Goal: Information Seeking & Learning: Learn about a topic

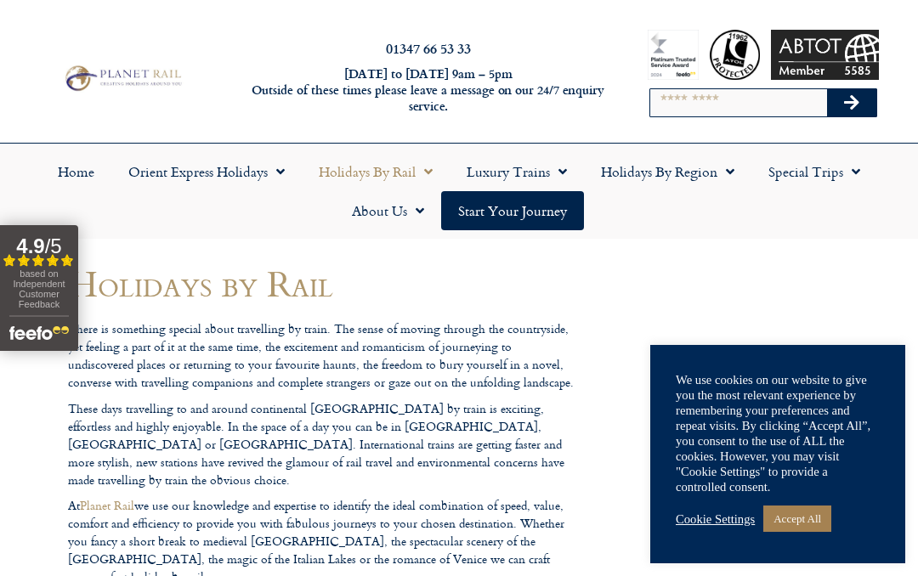
click at [427, 173] on span "Menu" at bounding box center [424, 171] width 17 height 31
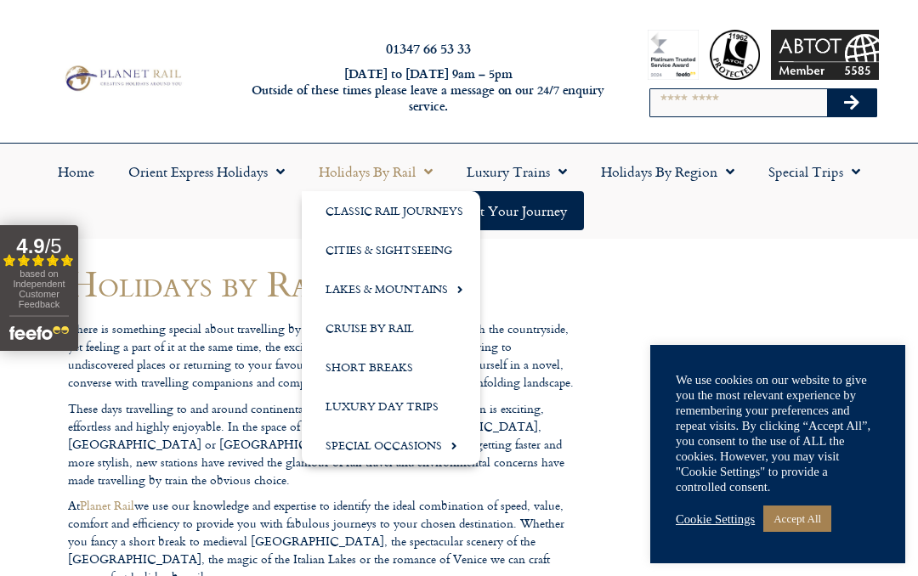
click at [393, 365] on link "Short Breaks" at bounding box center [391, 367] width 178 height 39
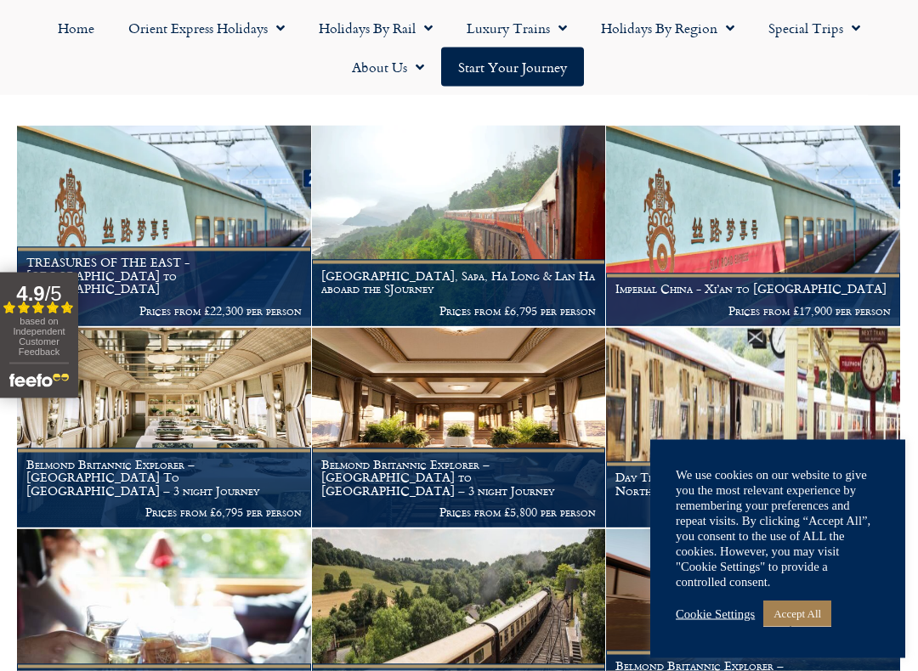
scroll to position [346, 0]
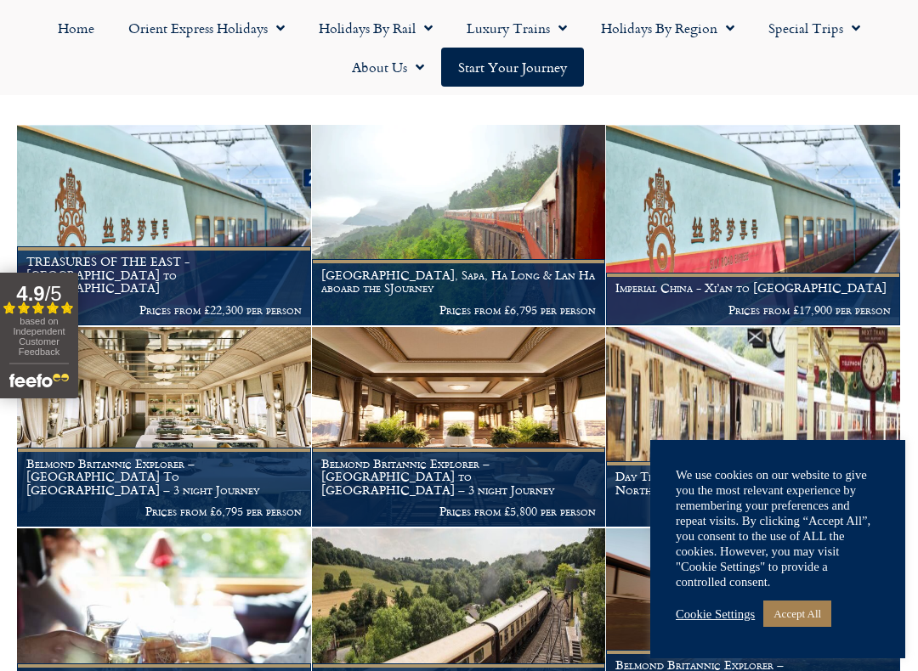
click at [807, 575] on div "We use cookies on our website to give you the most relevant experience by remem…" at bounding box center [778, 549] width 204 height 164
click at [792, 575] on link "Accept All" at bounding box center [797, 614] width 68 height 26
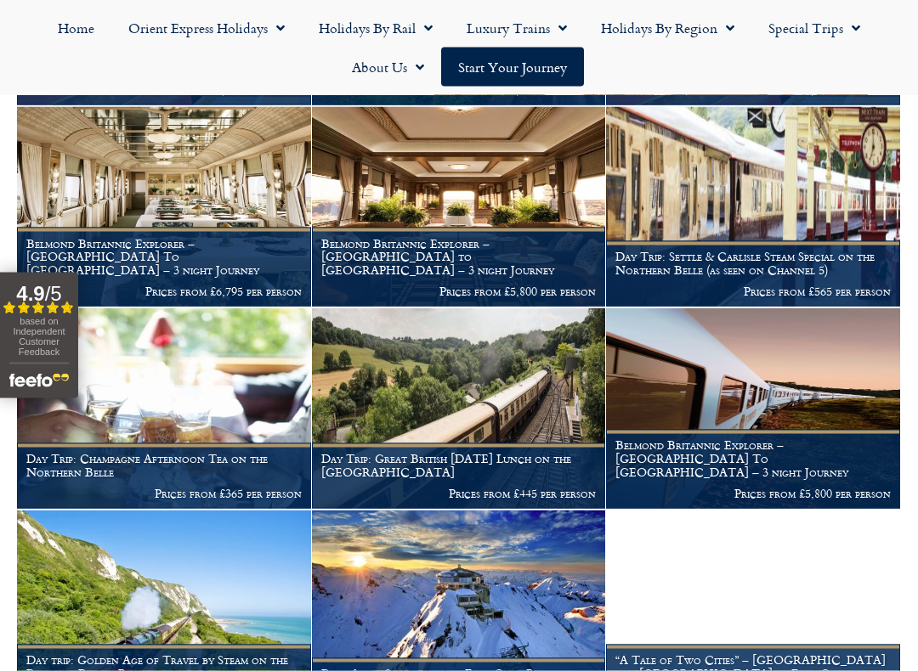
scroll to position [567, 0]
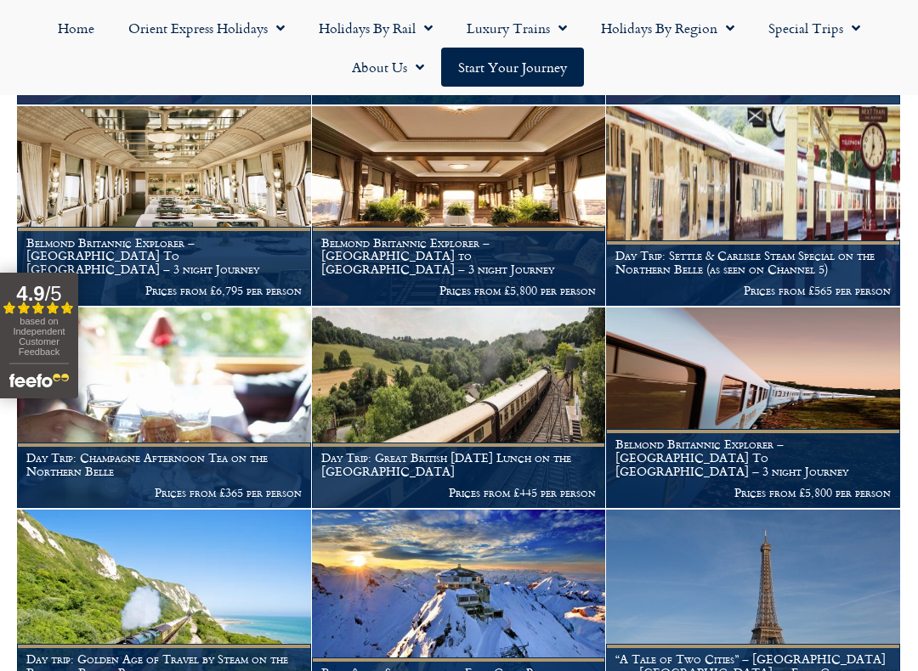
click at [438, 19] on link "Holidays by Rail" at bounding box center [376, 27] width 148 height 39
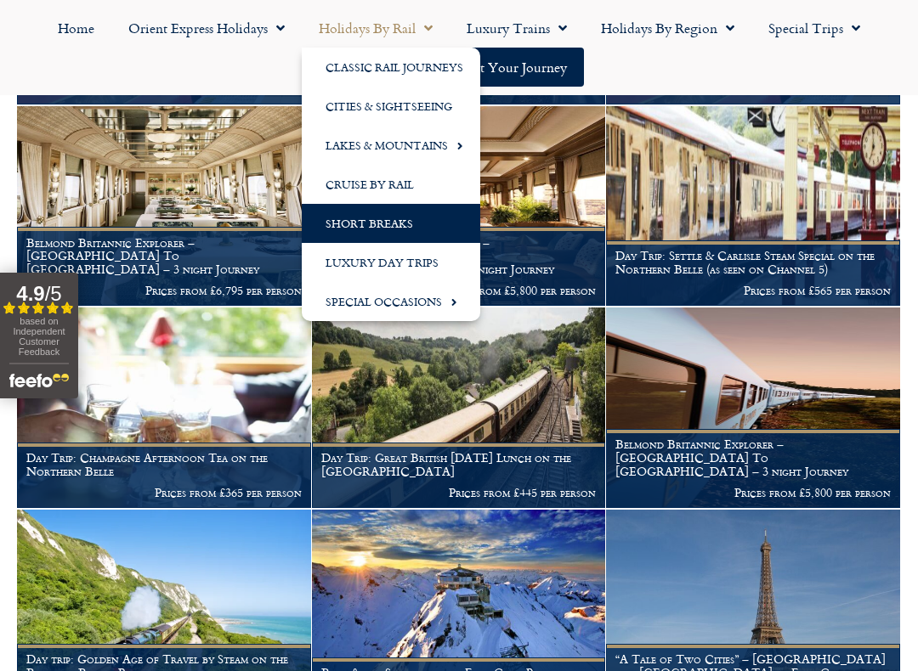
click at [442, 142] on link "Lakes & Mountains" at bounding box center [391, 145] width 178 height 39
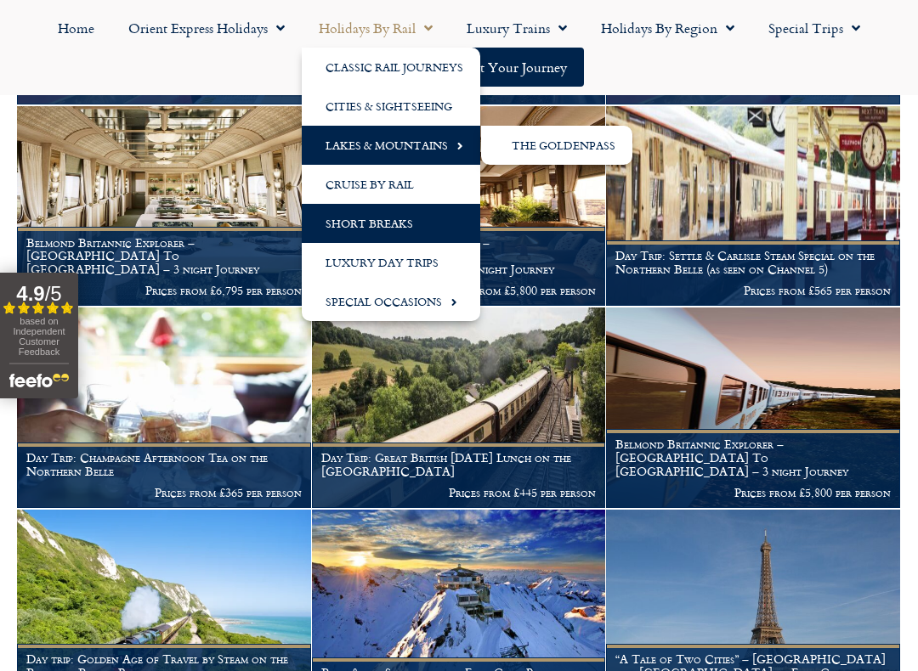
click at [584, 144] on link "The GoldenPass" at bounding box center [556, 145] width 151 height 39
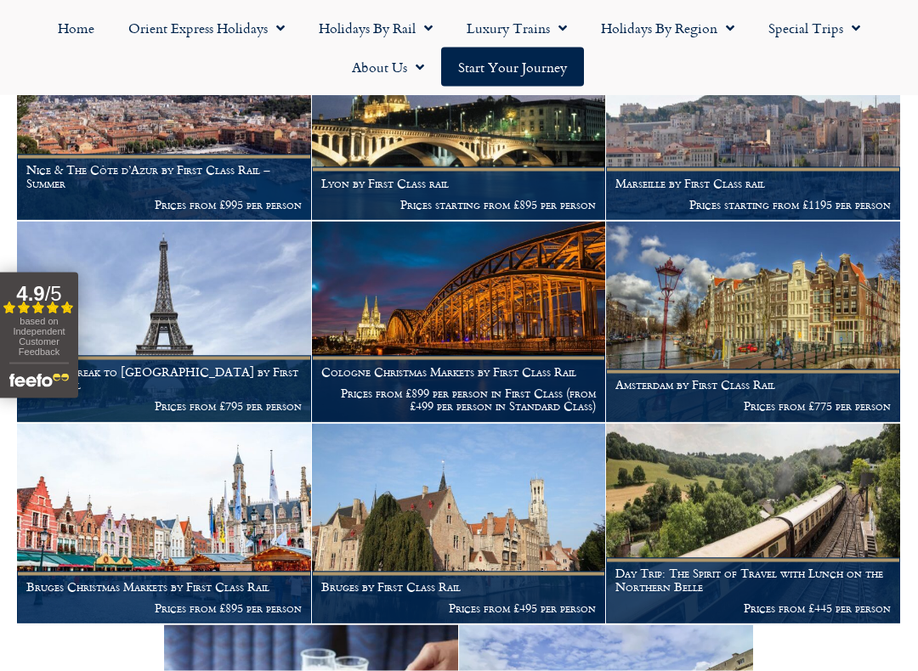
scroll to position [2269, 0]
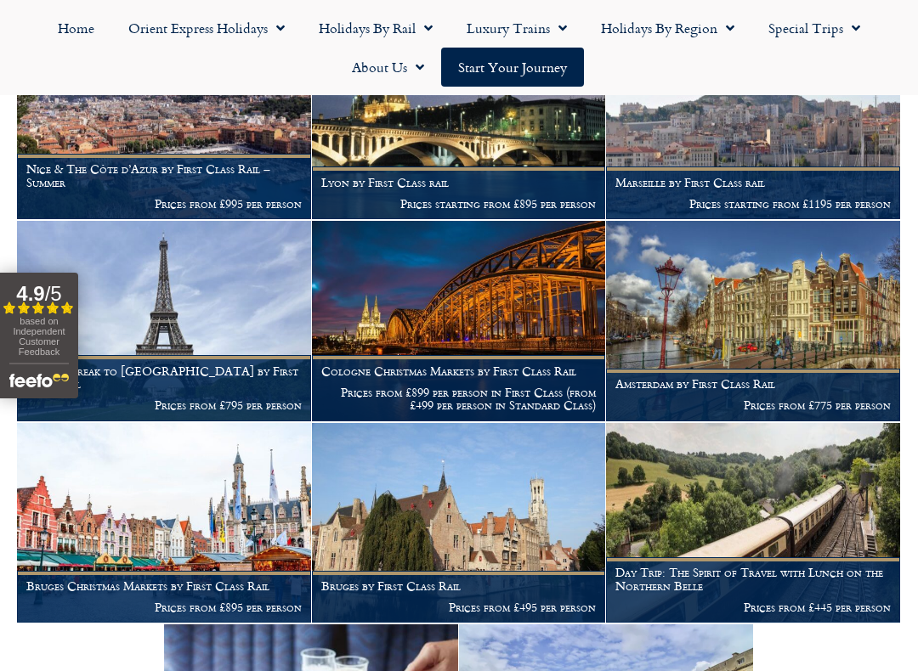
click at [532, 479] on img at bounding box center [459, 523] width 294 height 201
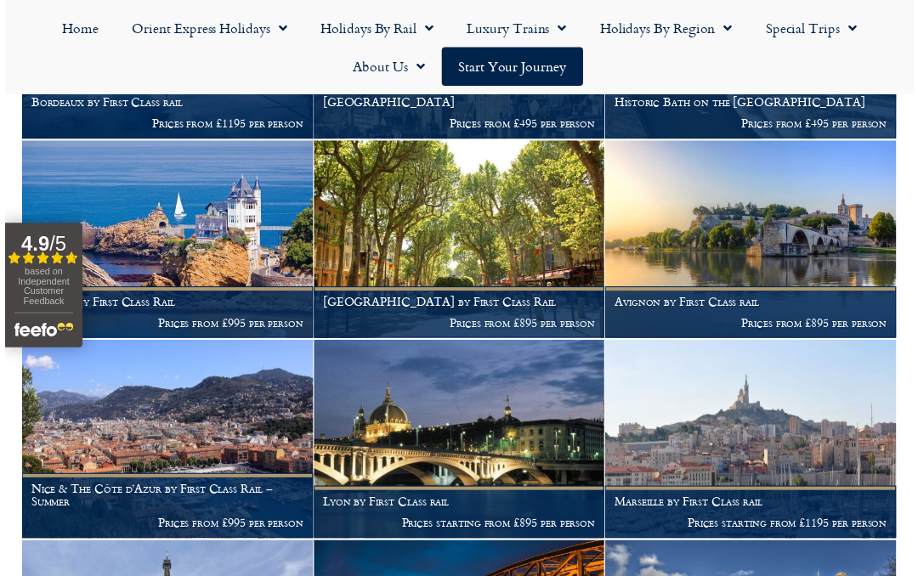
scroll to position [1948, 0]
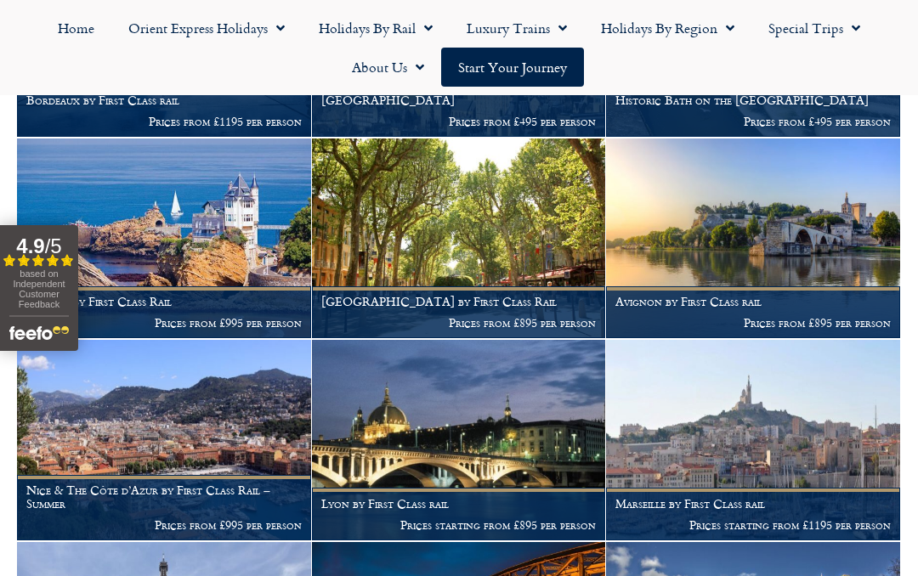
click at [489, 220] on img at bounding box center [459, 239] width 294 height 201
click at [189, 409] on img at bounding box center [164, 440] width 294 height 201
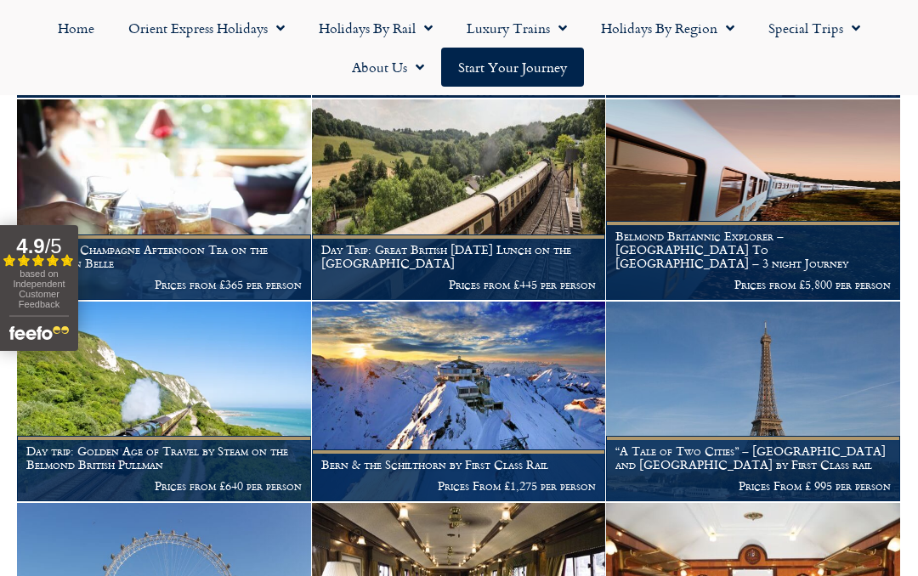
scroll to position [772, 0]
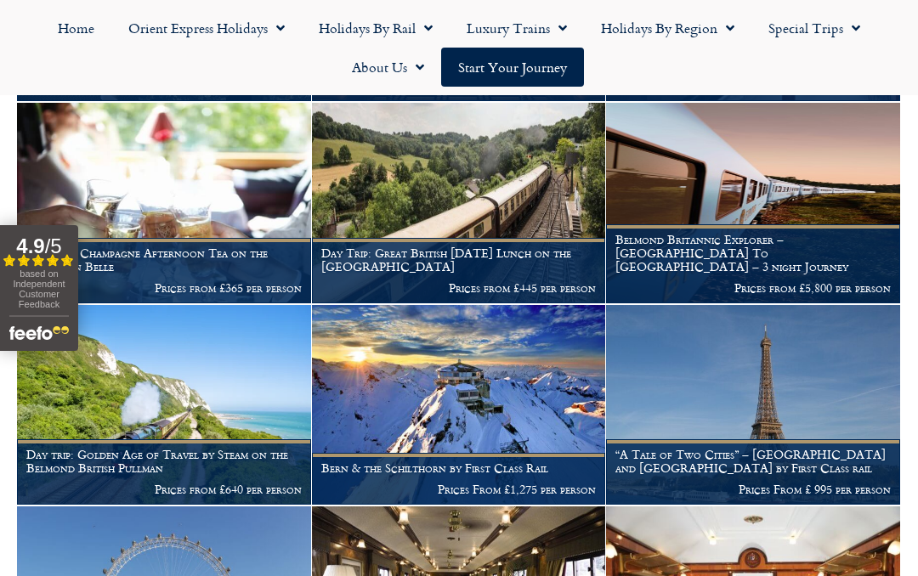
click at [436, 23] on link "Holidays by Rail" at bounding box center [376, 27] width 148 height 39
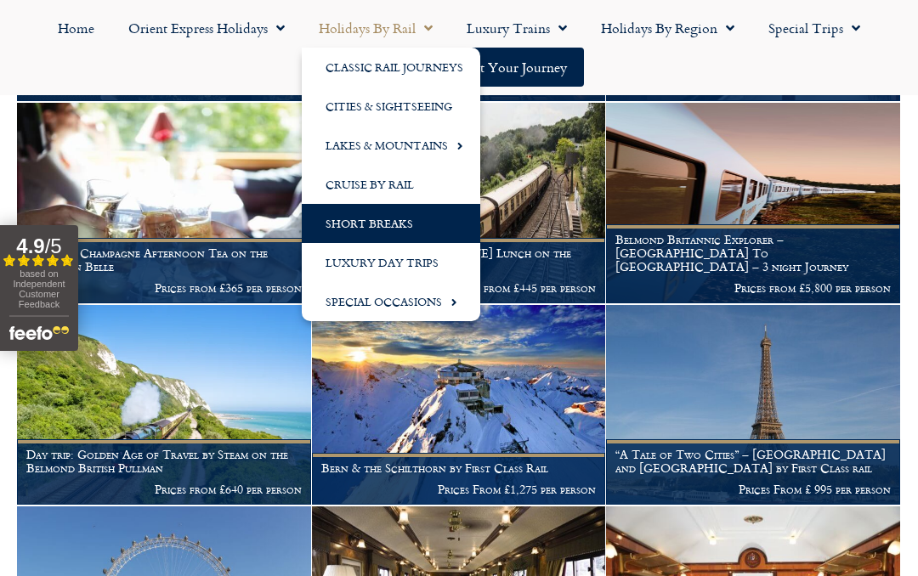
click at [443, 140] on link "Lakes & Mountains" at bounding box center [391, 145] width 178 height 39
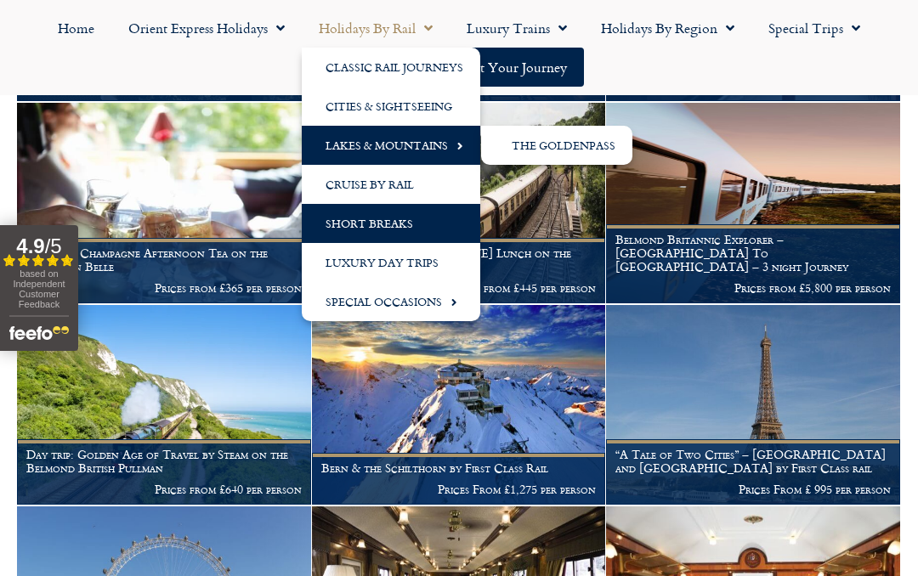
click at [554, 144] on link "The GoldenPass" at bounding box center [556, 145] width 151 height 39
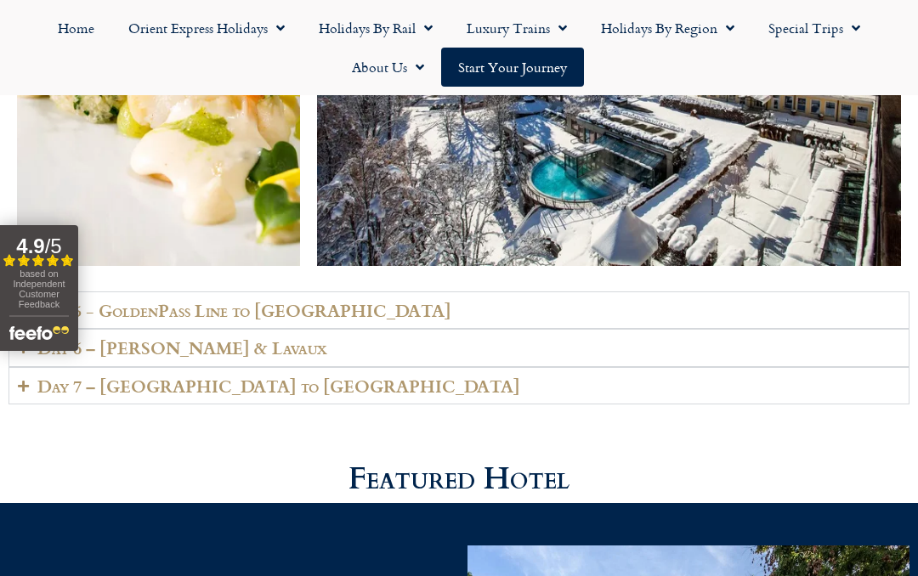
scroll to position [3567, 0]
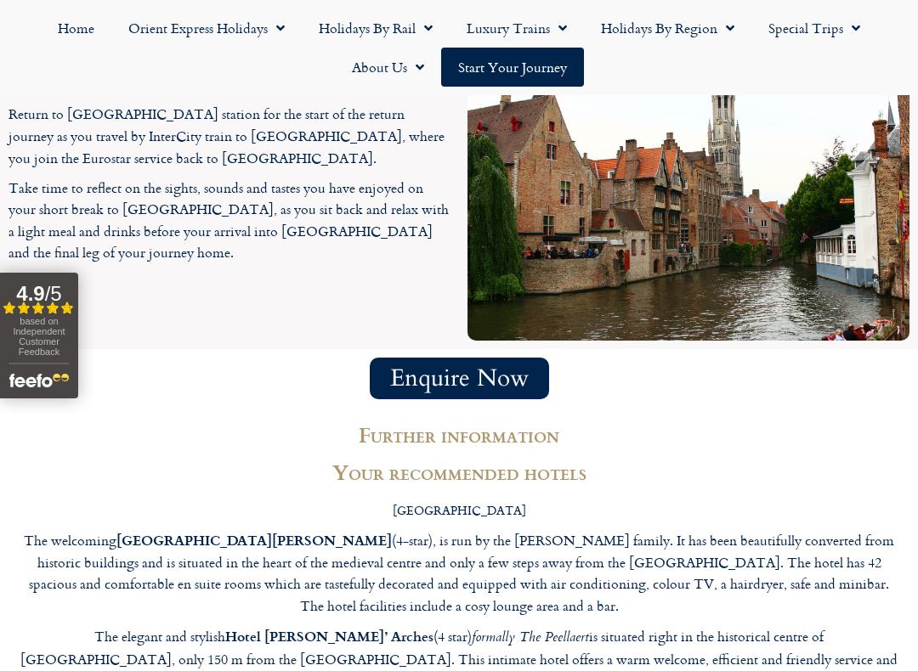
scroll to position [2255, 0]
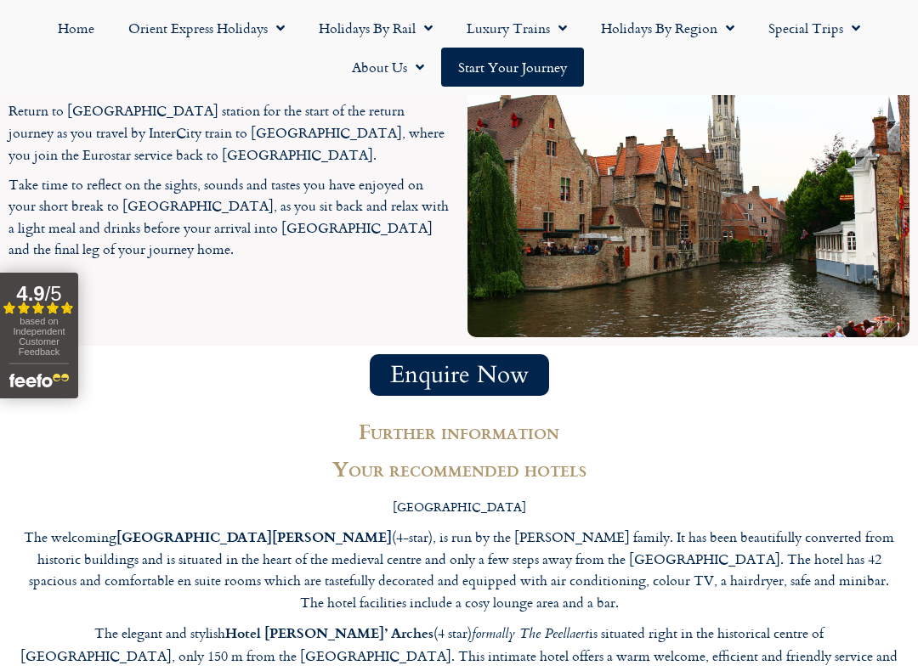
click at [814, 354] on div "Enquire Now" at bounding box center [458, 375] width 901 height 42
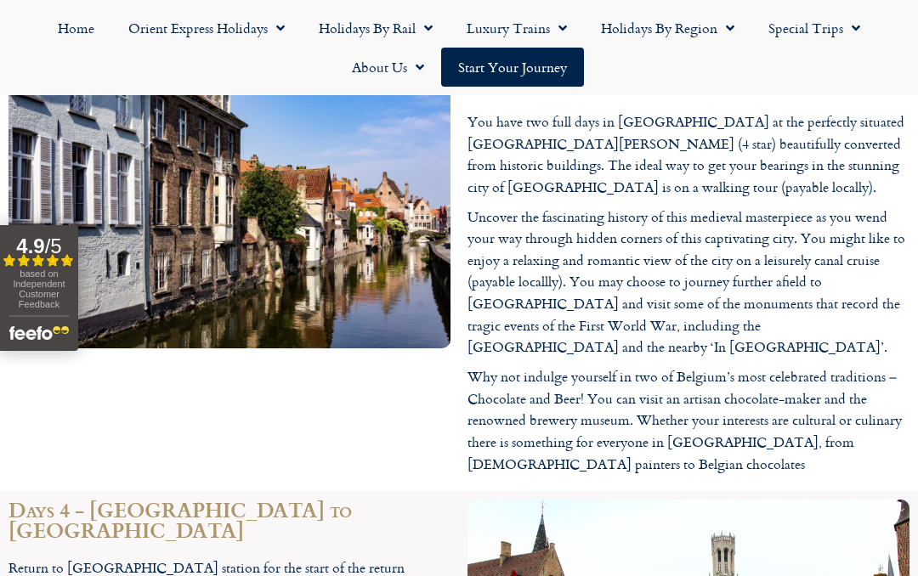
scroll to position [1793, 0]
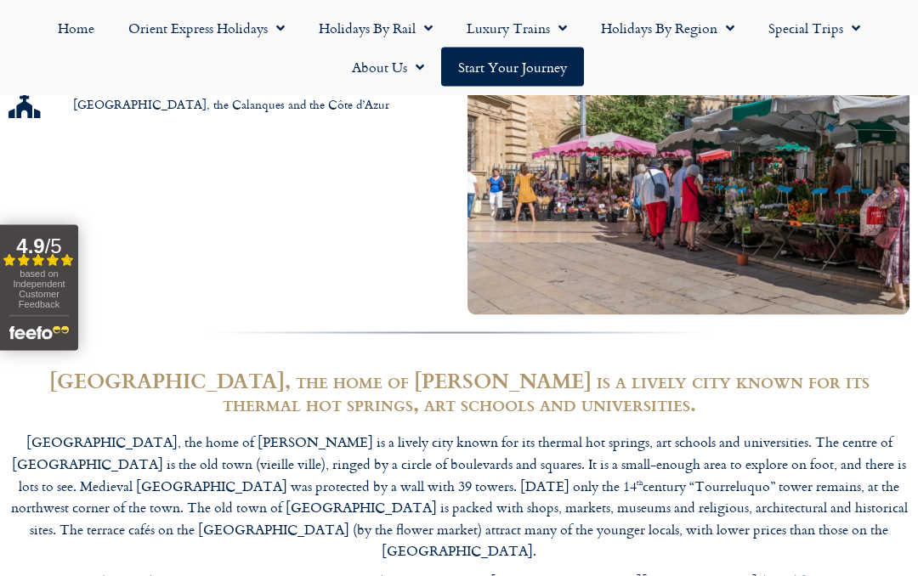
scroll to position [1218, 0]
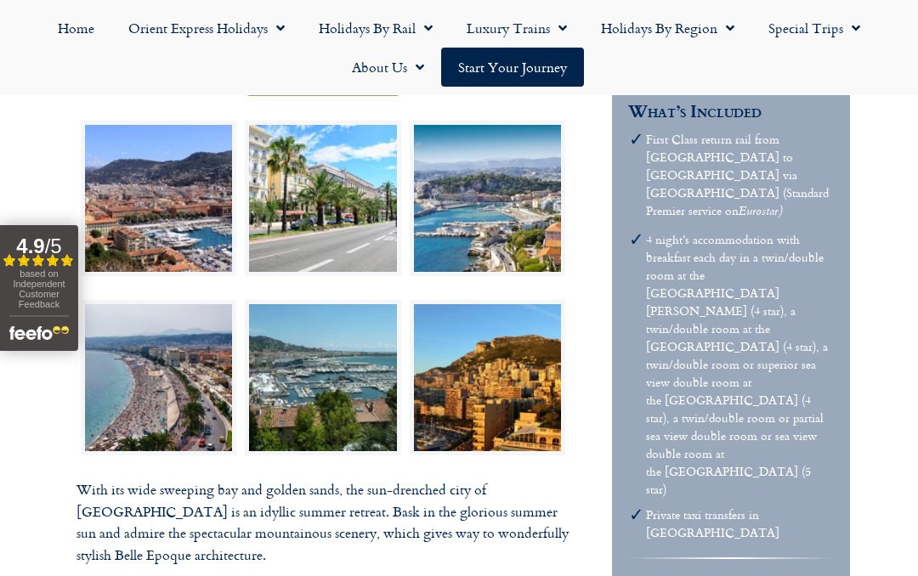
scroll to position [436, 0]
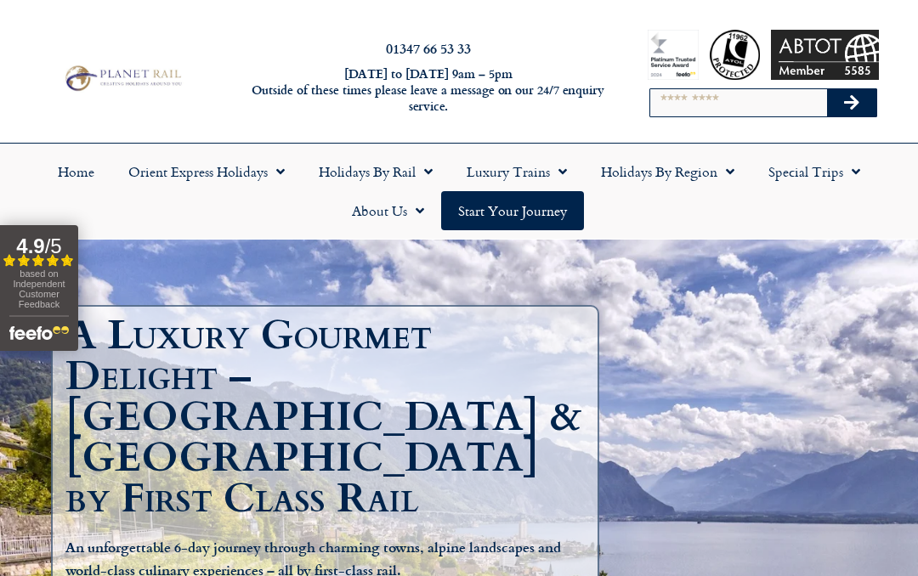
scroll to position [17, 0]
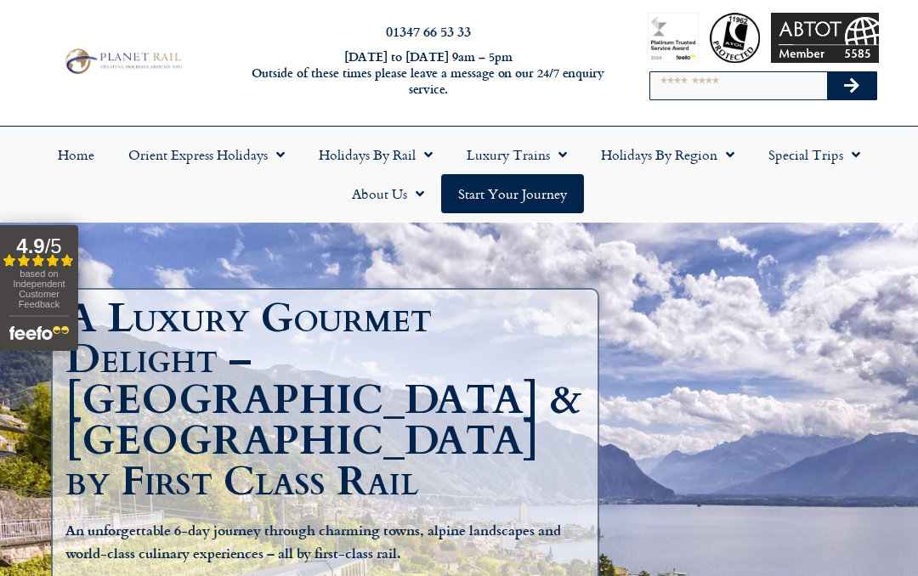
click at [435, 145] on link "Holidays by Rail" at bounding box center [376, 154] width 148 height 39
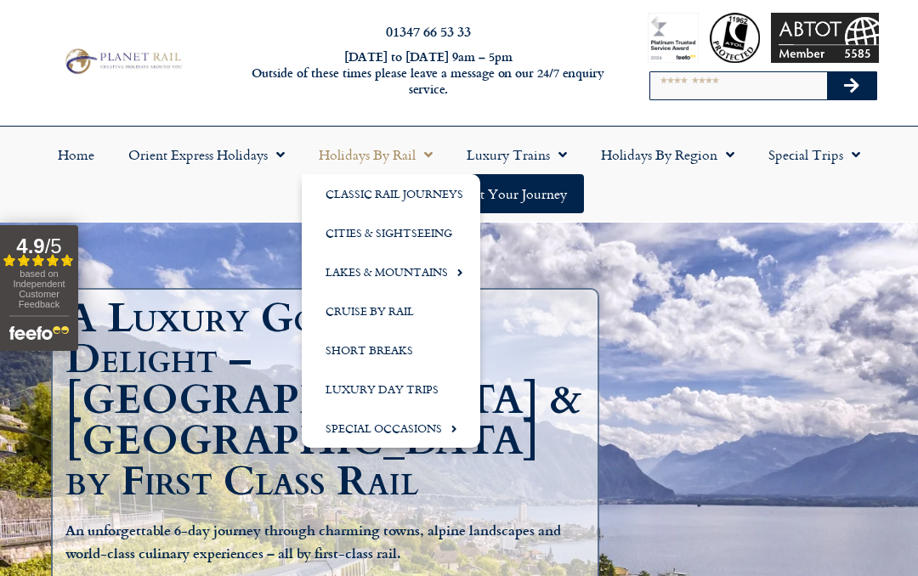
click at [404, 309] on link "Cruise by Rail" at bounding box center [391, 310] width 178 height 39
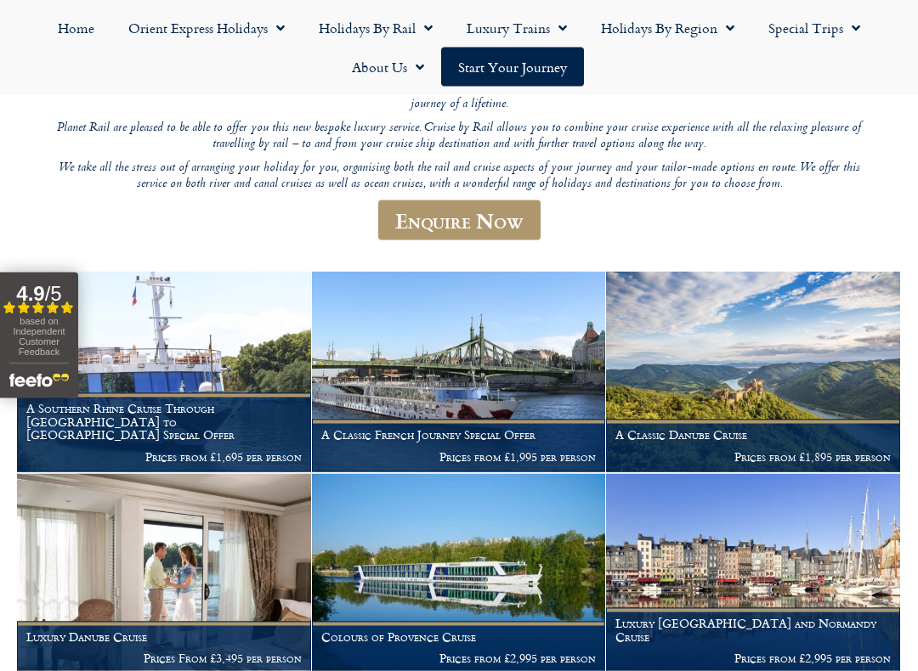
scroll to position [247, 0]
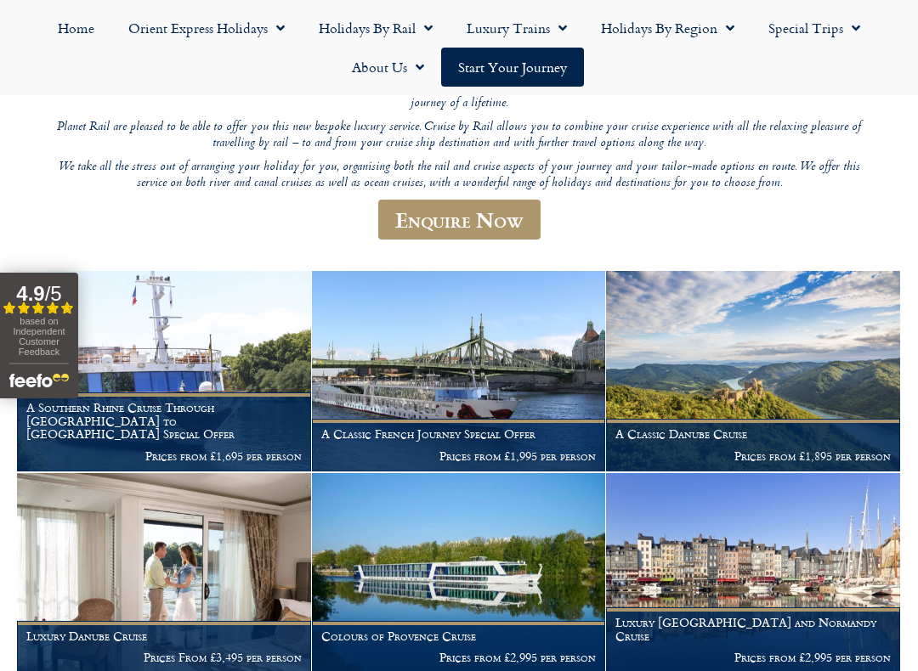
click at [828, 298] on img at bounding box center [753, 371] width 294 height 201
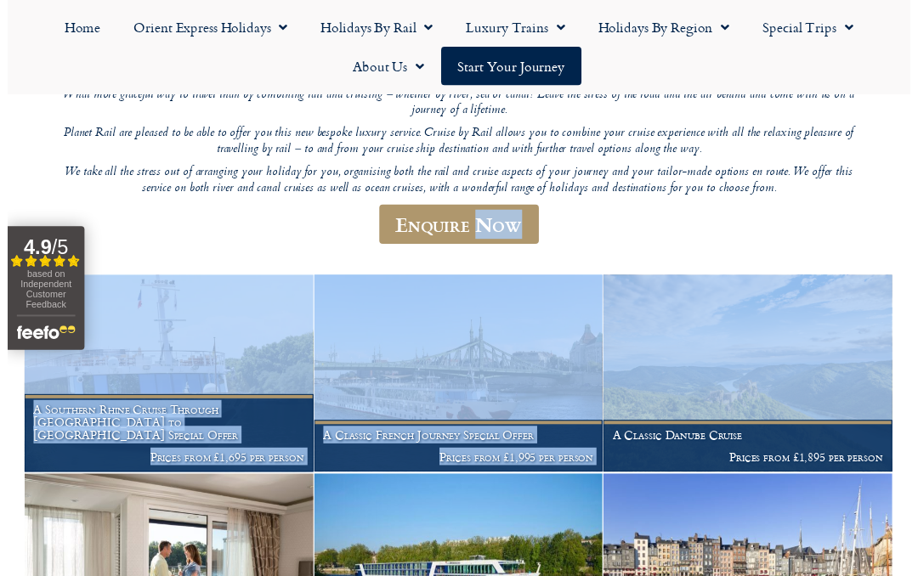
scroll to position [239, 0]
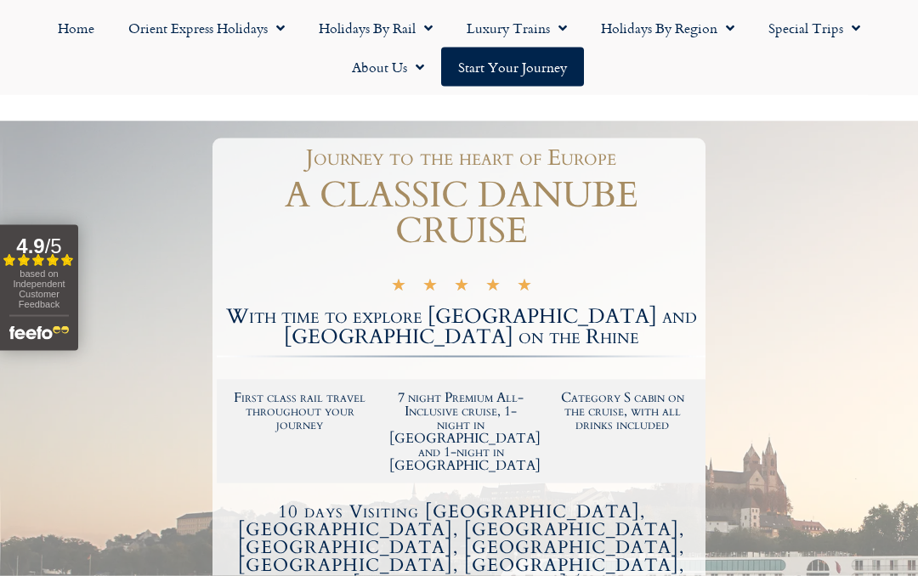
scroll to position [156, 0]
